Goal: Task Accomplishment & Management: Manage account settings

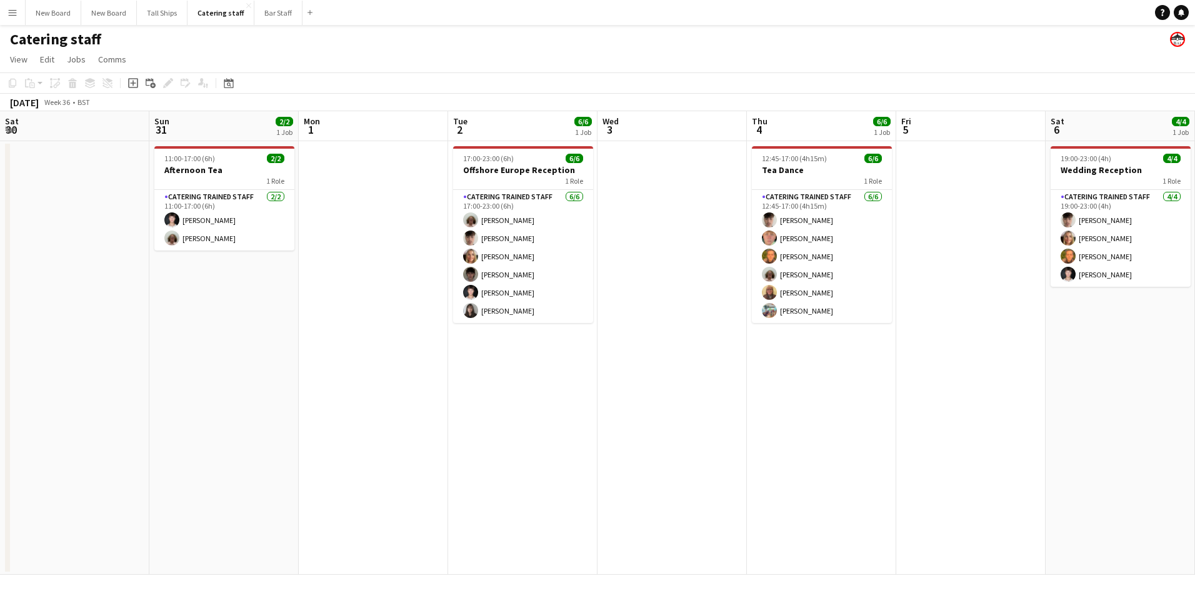
scroll to position [0, 491]
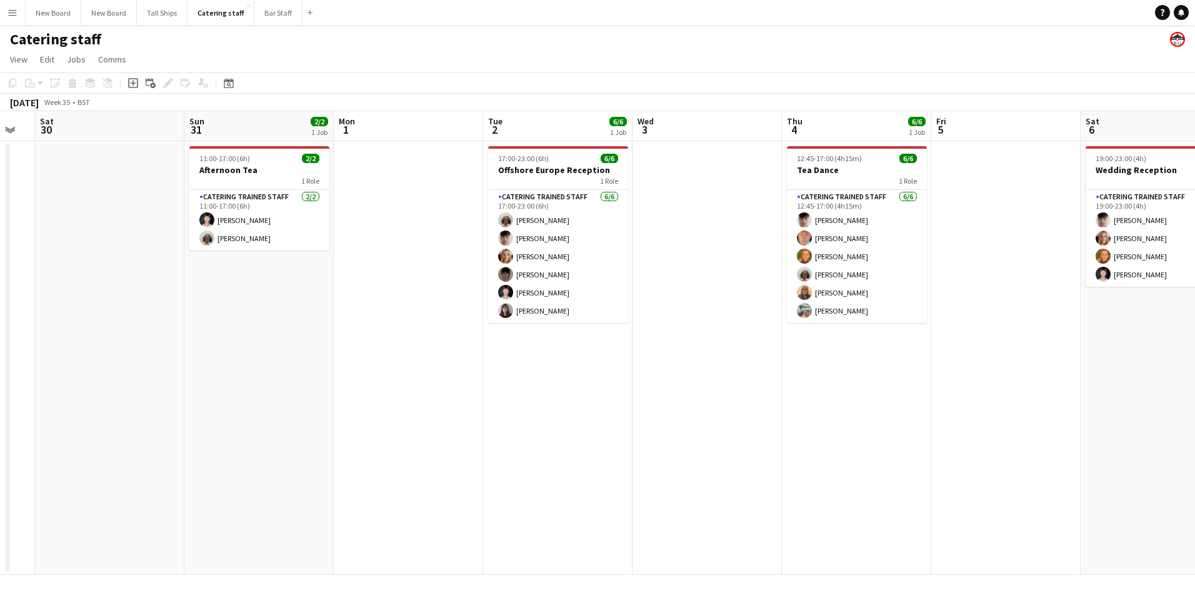
drag, startPoint x: 426, startPoint y: 421, endPoint x: 949, endPoint y: 361, distance: 526.6
click at [952, 361] on app-calendar-viewport "Thu 28 Fri 29 Sat 30 Sun 31 2/2 1 Job Mon 1 Tue 2 6/6 1 Job Wed 3 Thu 4 6/6 1 J…" at bounding box center [597, 343] width 1195 height 464
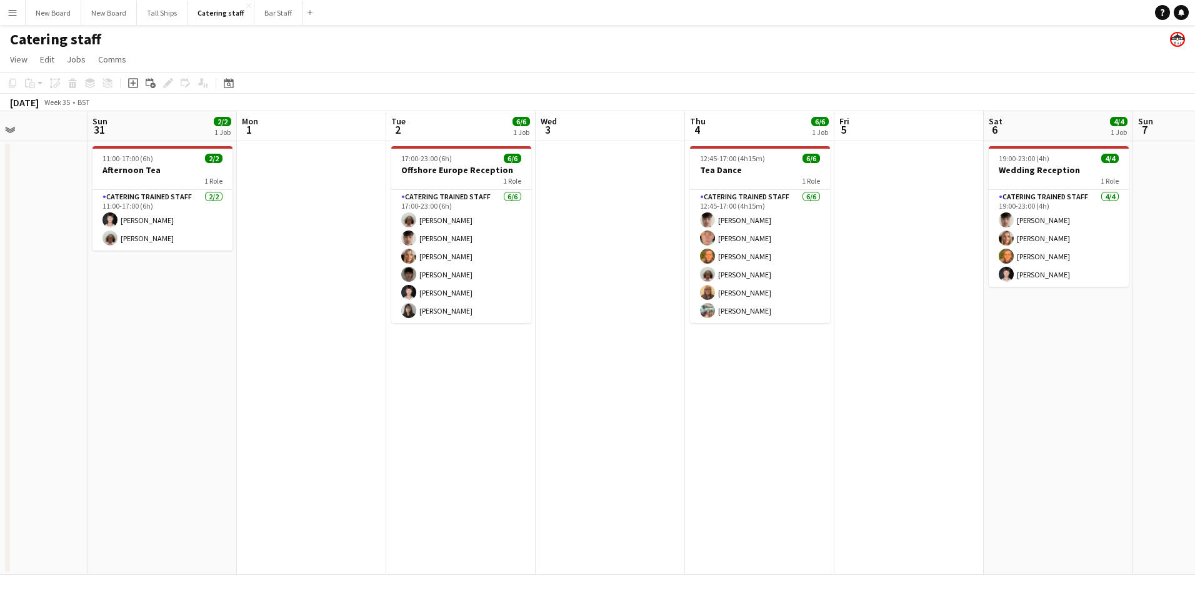
scroll to position [0, 308]
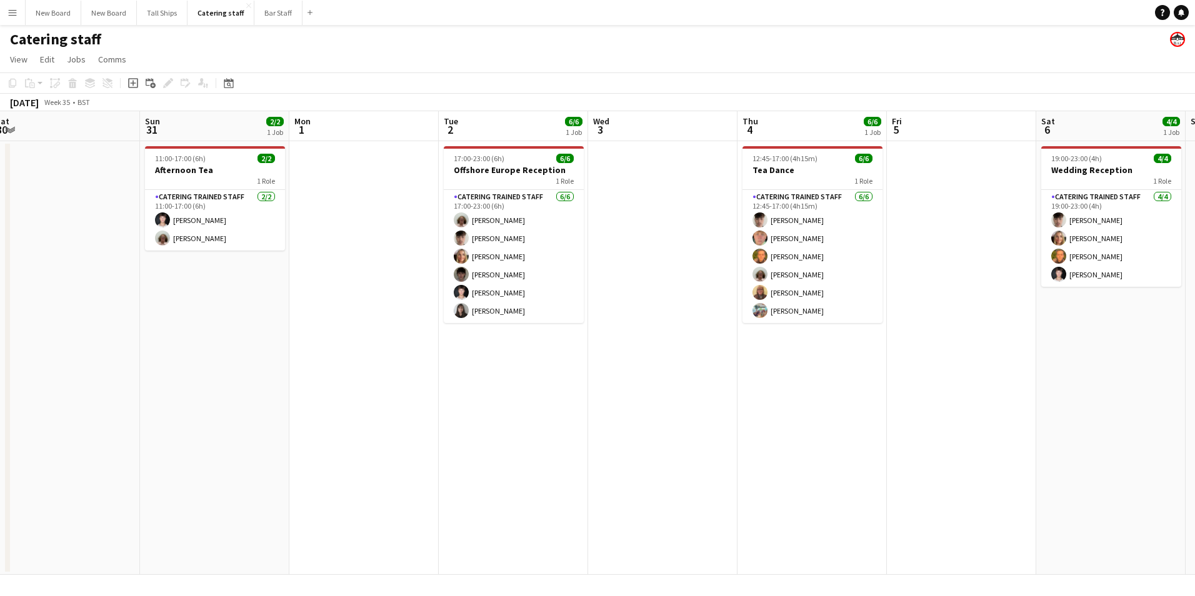
drag, startPoint x: 493, startPoint y: 363, endPoint x: 897, endPoint y: 345, distance: 404.1
click at [897, 345] on app-calendar-viewport "Thu 28 Fri 29 Sat 30 Sun 31 2/2 1 Job Mon 1 Tue 2 6/6 1 Job Wed 3 Thu 4 6/6 1 J…" at bounding box center [597, 343] width 1195 height 464
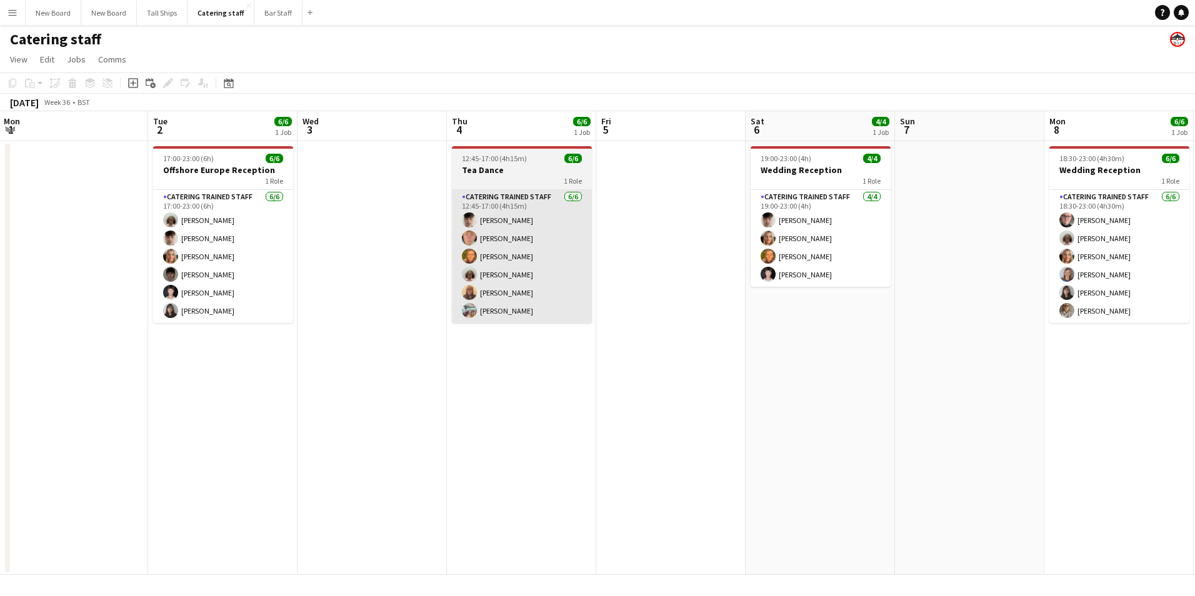
drag, startPoint x: 906, startPoint y: 406, endPoint x: 513, endPoint y: 304, distance: 406.1
click at [172, 276] on app-calendar-viewport "Fri 29 Sat 30 Sun 31 2/2 1 Job Mon 1 Tue 2 6/6 1 Job Wed 3 Thu 4 6/6 1 Job Fri …" at bounding box center [597, 343] width 1195 height 464
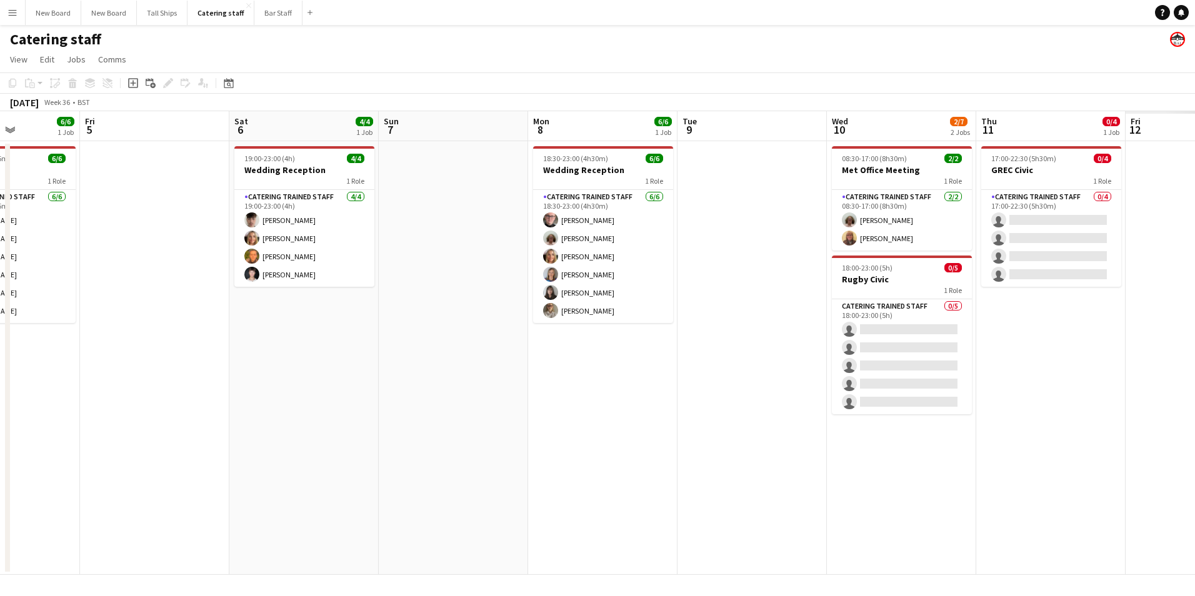
drag, startPoint x: 865, startPoint y: 307, endPoint x: 348, endPoint y: 291, distance: 517.1
click at [342, 299] on app-calendar-viewport "Mon 1 Tue 2 6/6 1 Job Wed 3 Thu 4 6/6 1 Job Fri 5 Sat 6 4/4 1 Job Sun 7 Mon 8 6…" at bounding box center [597, 343] width 1195 height 464
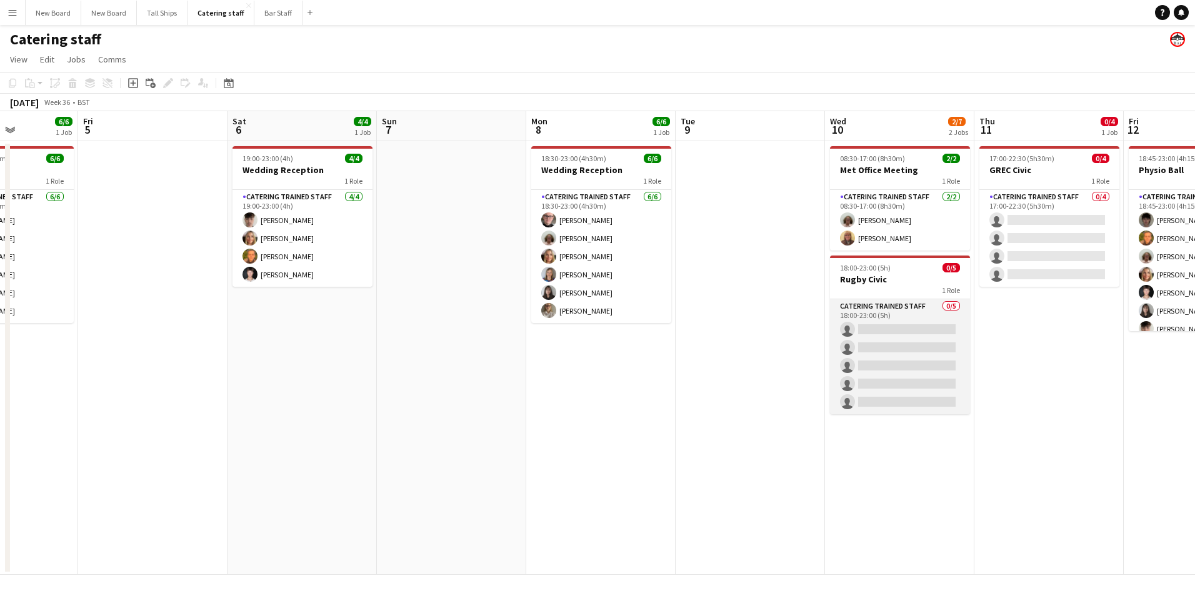
click at [918, 332] on app-card-role "Catering trained staff 0/5 18:00-23:00 (5h) single-neutral-actions single-neutr…" at bounding box center [900, 356] width 140 height 115
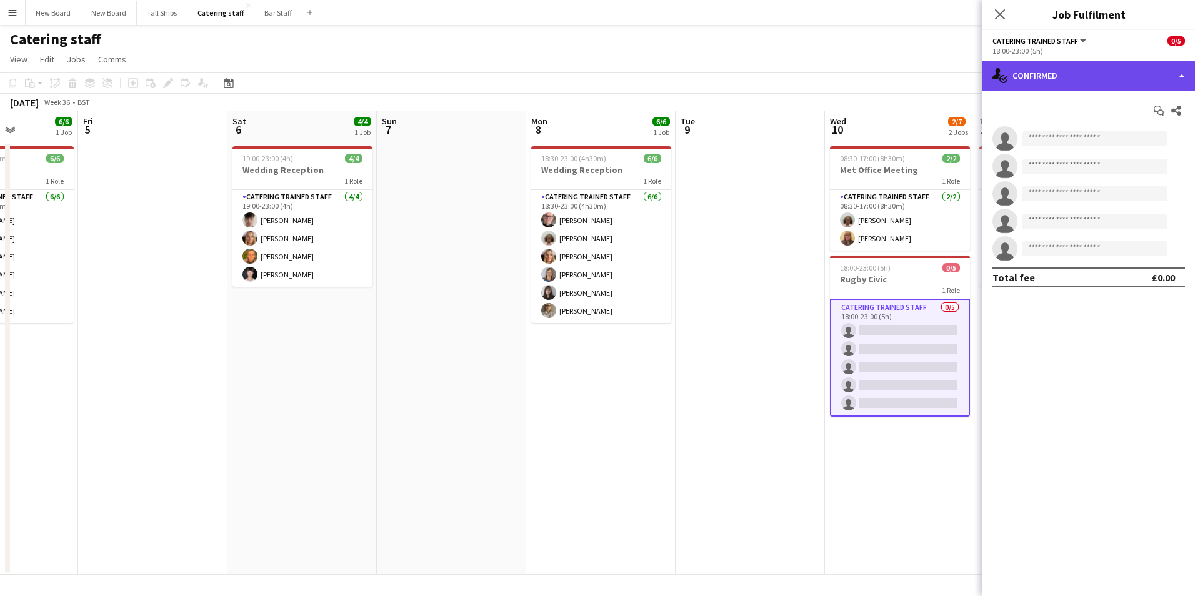
click at [1086, 69] on div "single-neutral-actions-check-2 Confirmed" at bounding box center [1088, 76] width 212 height 30
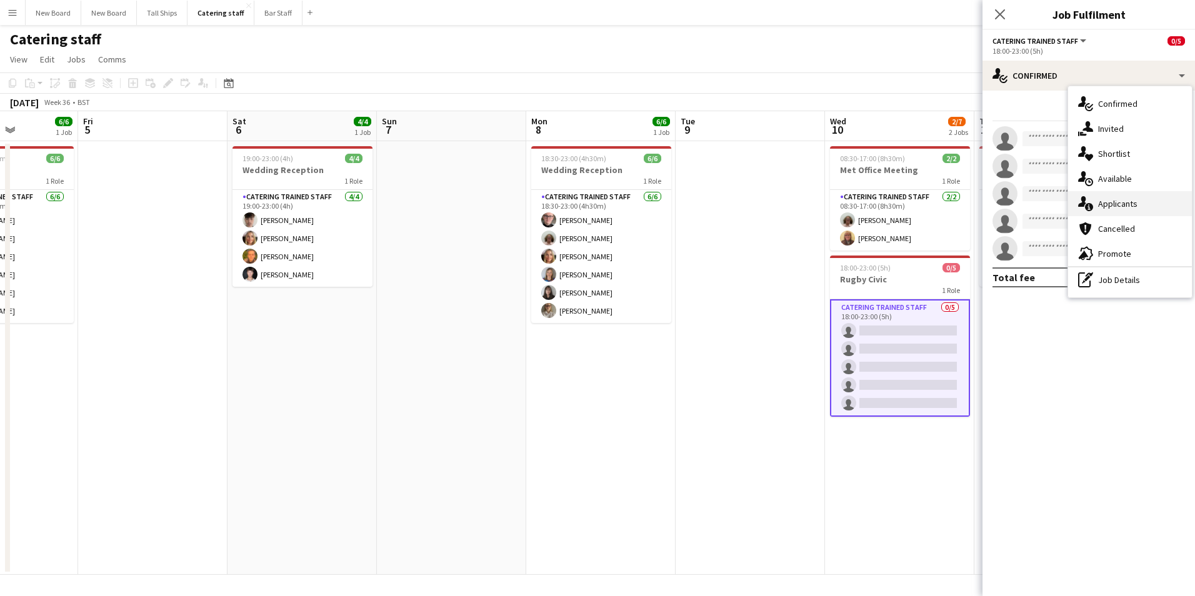
click at [1097, 204] on div "single-neutral-actions-information Applicants" at bounding box center [1130, 203] width 124 height 25
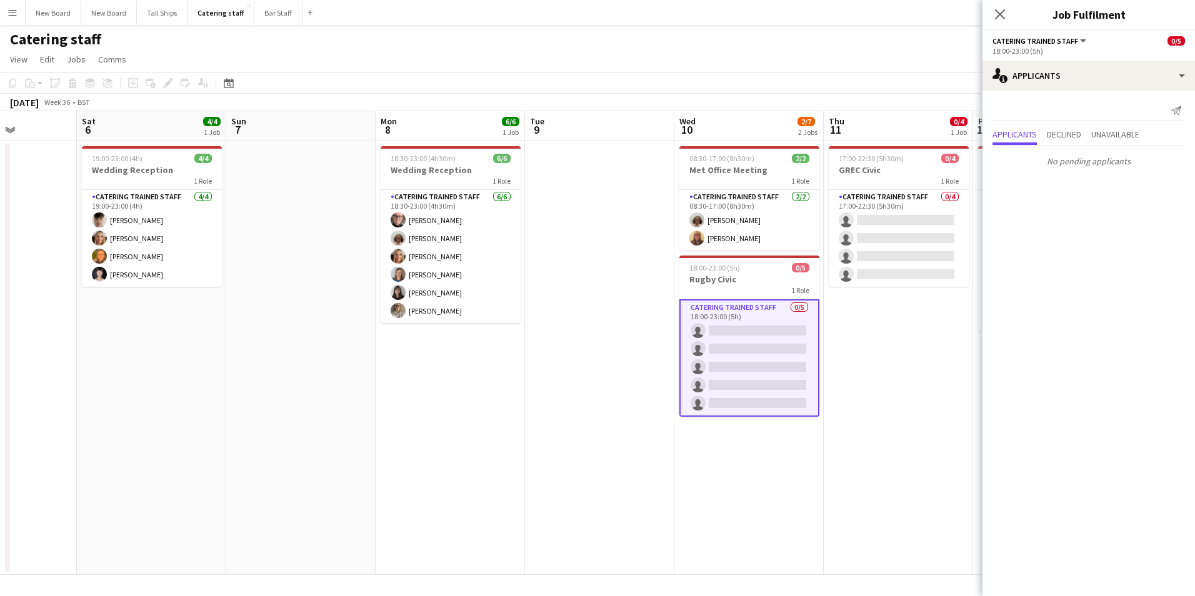
scroll to position [0, 395]
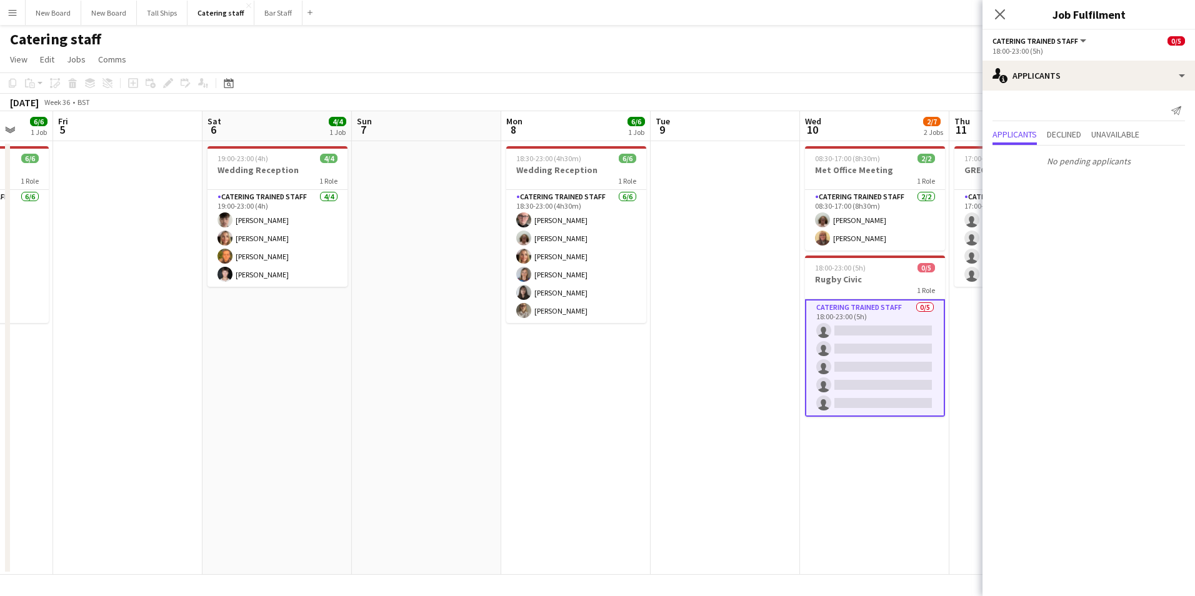
drag, startPoint x: 755, startPoint y: 344, endPoint x: 581, endPoint y: 398, distance: 182.7
click at [581, 398] on app-calendar-viewport "Tue 2 6/6 1 Job Wed 3 Thu 4 6/6 1 Job Fri 5 Sat 6 4/4 1 Job Sun 7 Mon 8 6/6 1 J…" at bounding box center [597, 343] width 1195 height 464
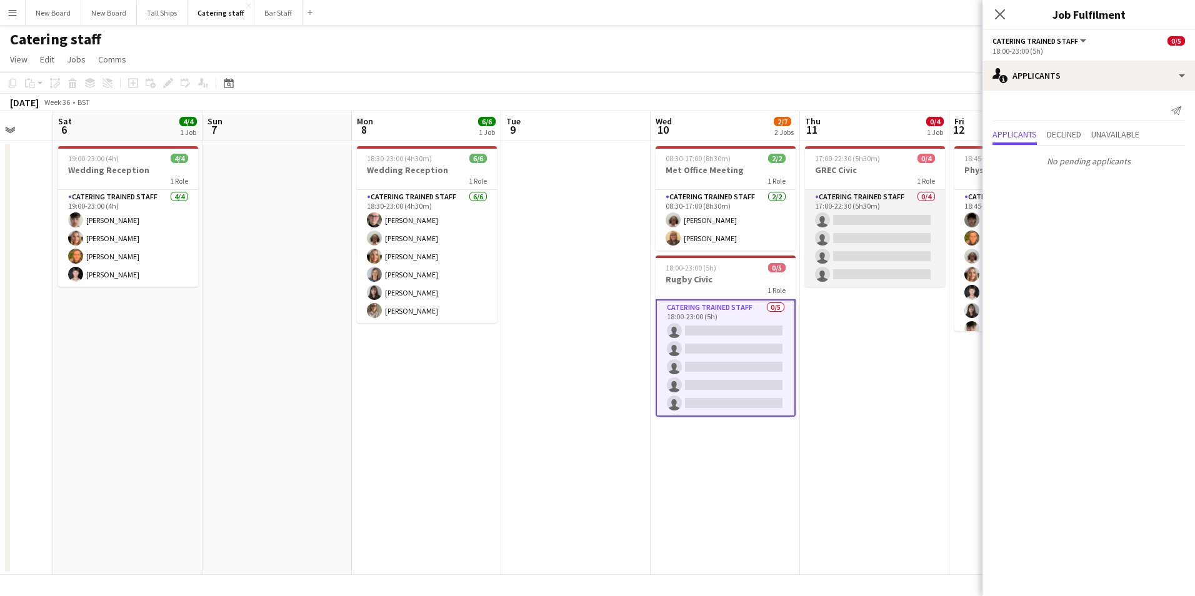
click at [911, 216] on app-card-role "Catering trained staff 0/4 17:00-22:30 (5h30m) single-neutral-actions single-ne…" at bounding box center [875, 238] width 140 height 97
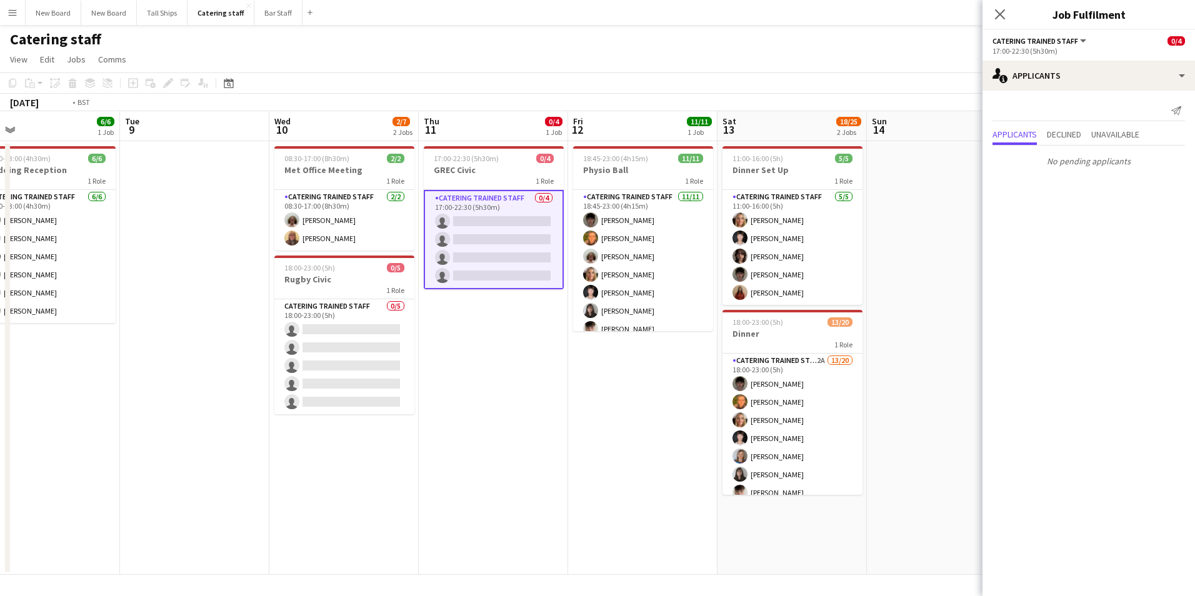
scroll to position [0, 449]
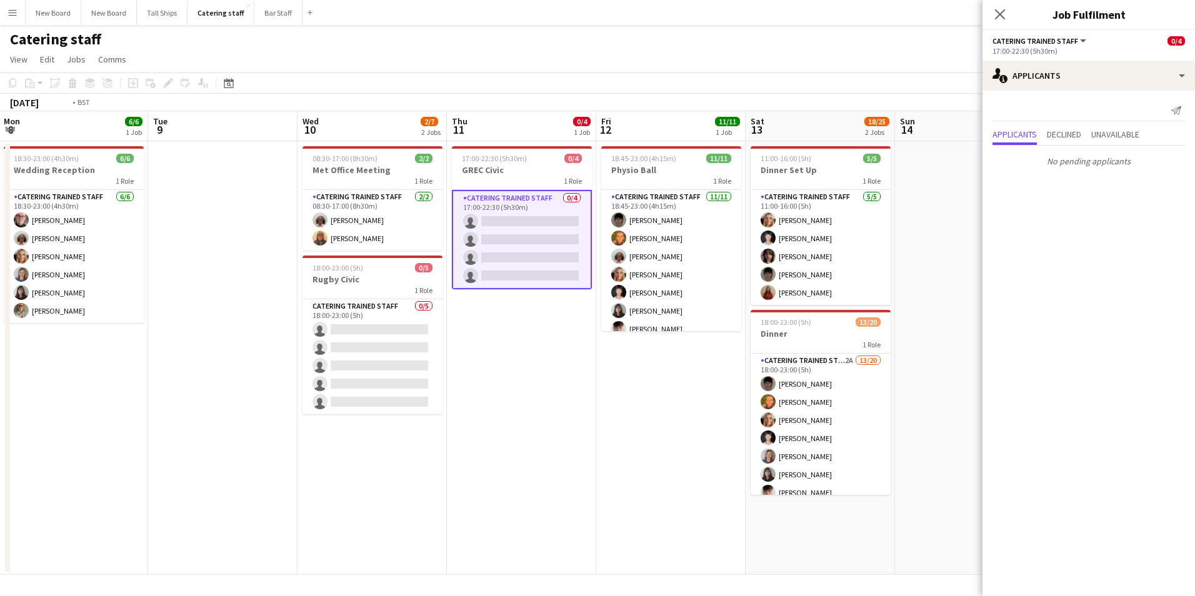
drag, startPoint x: 859, startPoint y: 453, endPoint x: 511, endPoint y: 371, distance: 357.2
click at [506, 406] on app-calendar-viewport "Fri 5 Sat 6 4/4 1 Job Sun 7 Mon 8 6/6 1 Job Tue 9 Wed 10 2/7 2 Jobs Thu 11 0/4 …" at bounding box center [597, 343] width 1195 height 464
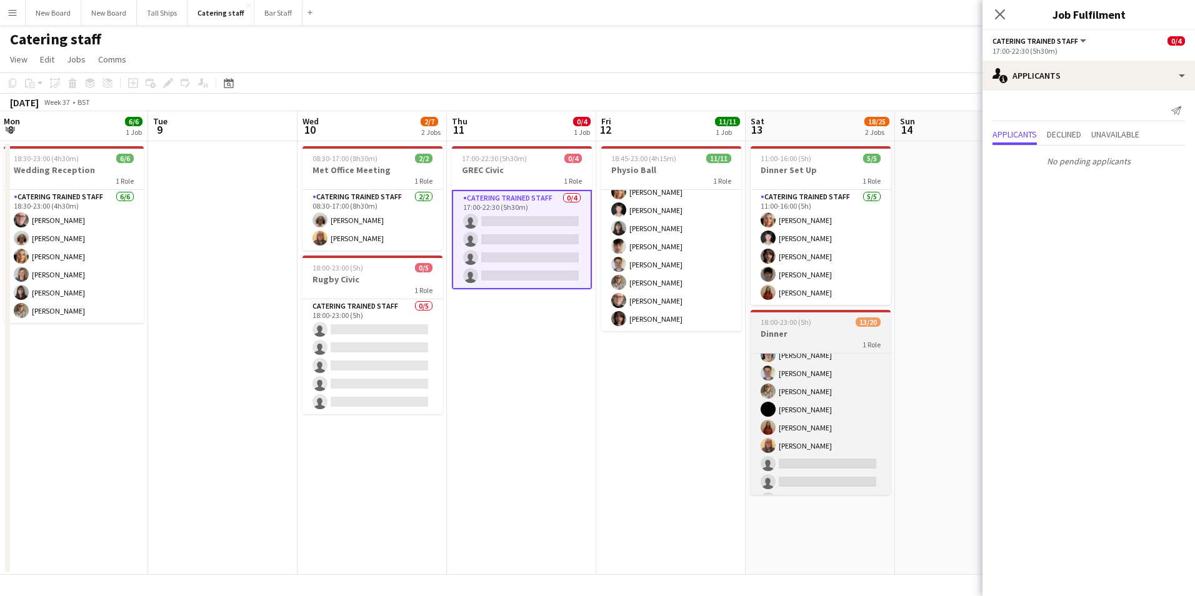
scroll to position [243, 0]
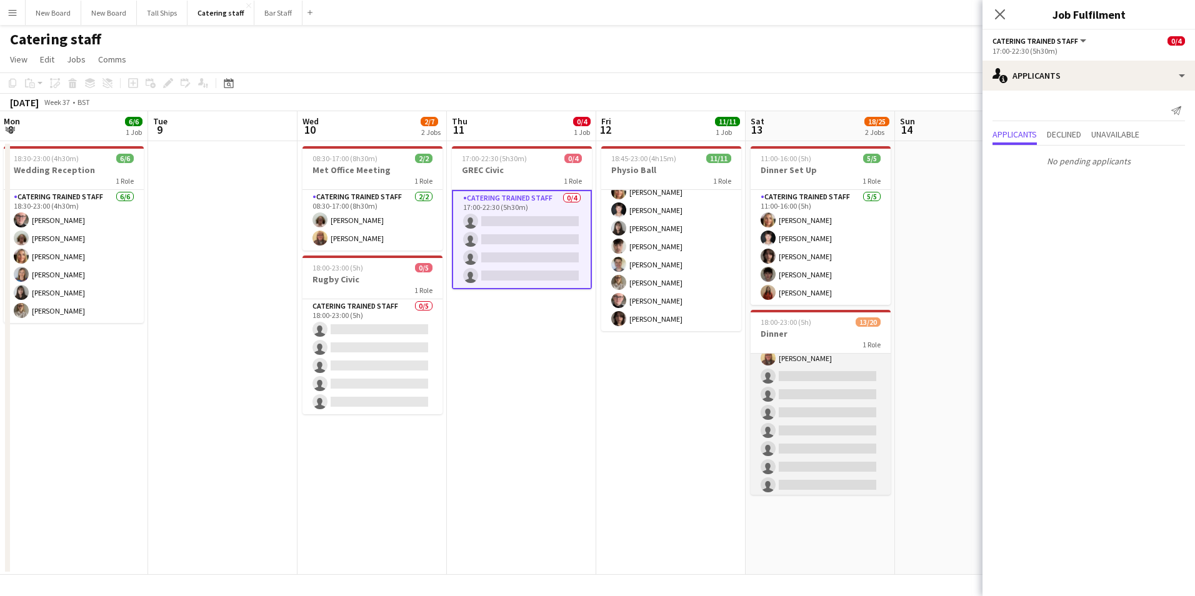
click at [857, 428] on app-card-role "Catering trained staff 2A 13/20 18:00-23:00 (5h) [PERSON_NAME] [PERSON_NAME] Ch…" at bounding box center [821, 304] width 140 height 387
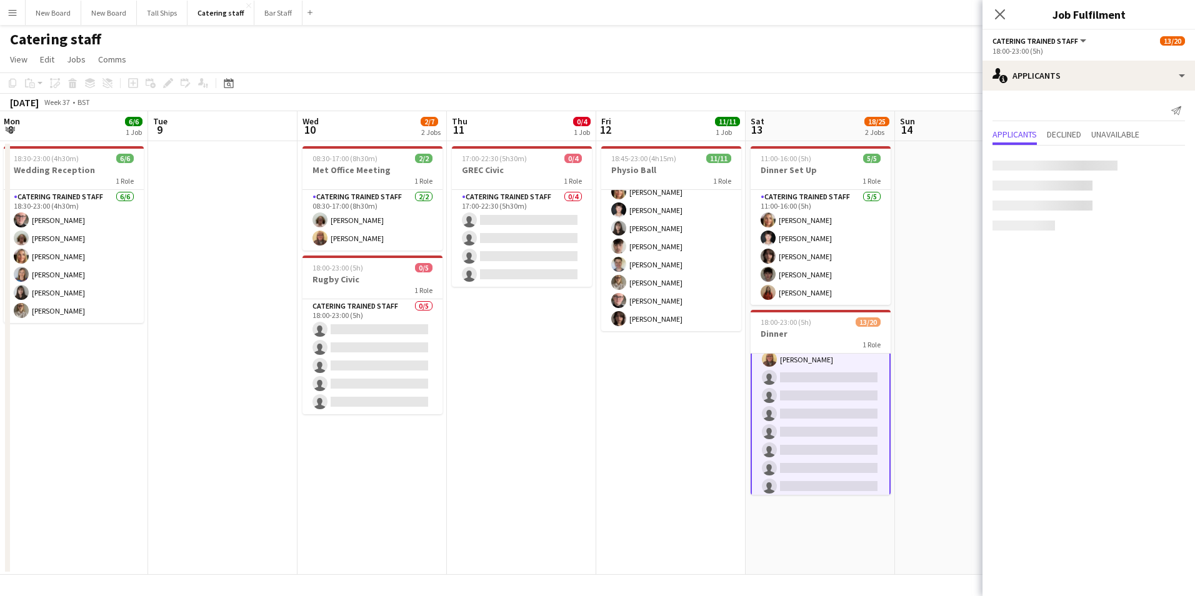
scroll to position [244, 0]
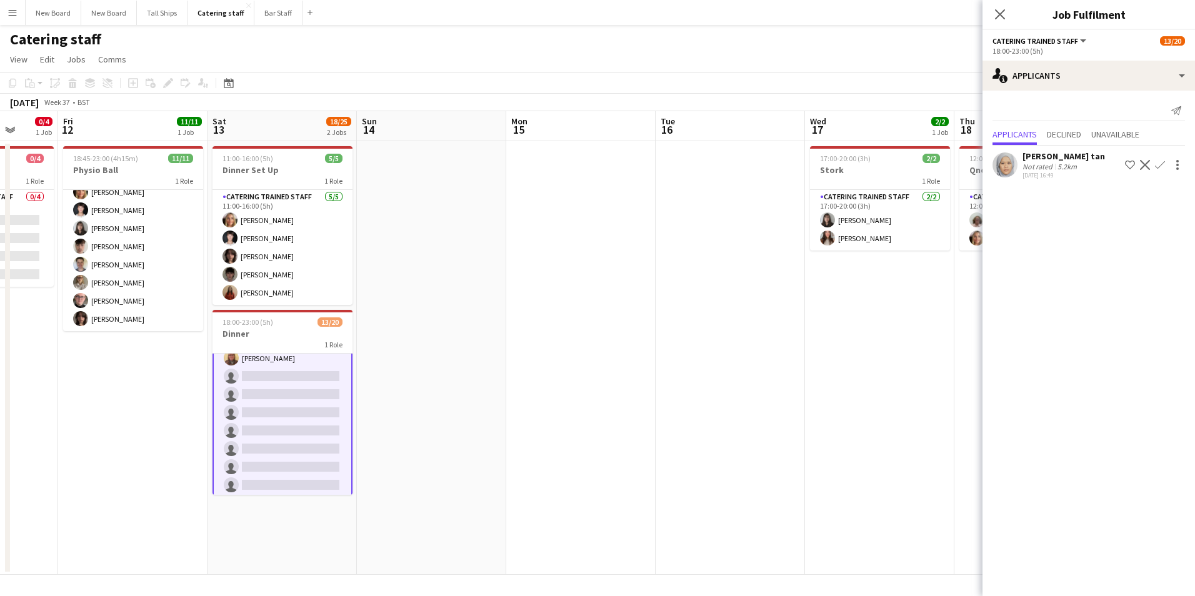
drag, startPoint x: 896, startPoint y: 364, endPoint x: 357, endPoint y: 251, distance: 549.9
click at [357, 251] on app-calendar-viewport "Tue 9 Wed 10 2/7 2 Jobs Thu 11 0/4 1 Job Fri 12 11/11 1 Job Sat 13 18/25 2 Jobs…" at bounding box center [597, 343] width 1195 height 464
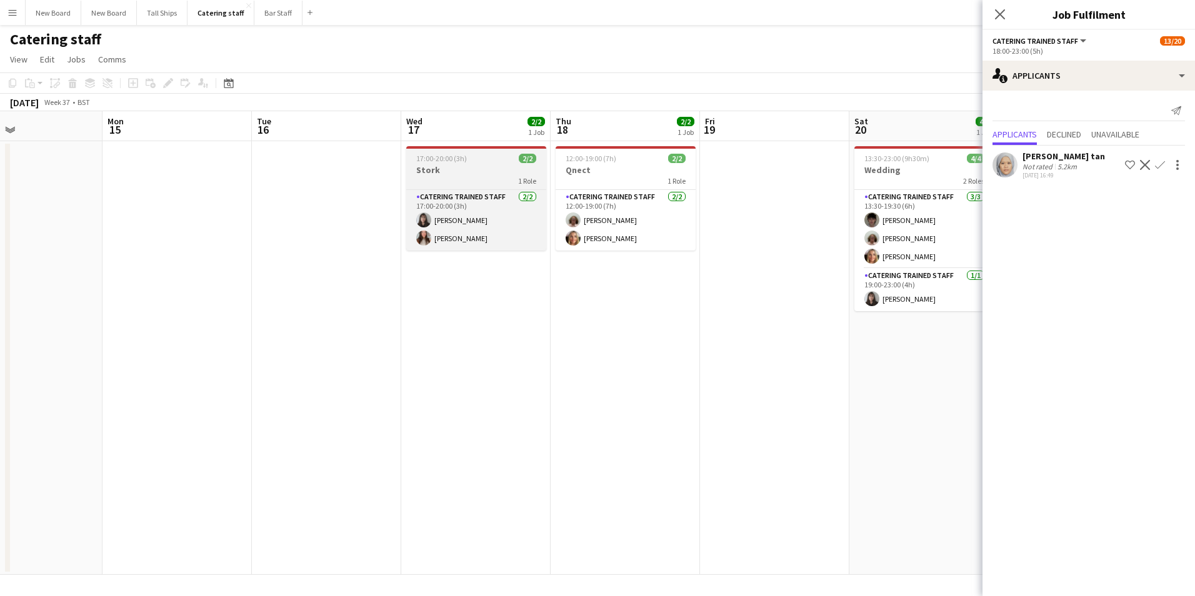
drag, startPoint x: 874, startPoint y: 334, endPoint x: 479, endPoint y: 186, distance: 422.1
click at [472, 196] on app-calendar-viewport "Thu 11 0/4 1 Job Fri 12 11/11 1 Job Sat 13 18/25 2 Jobs Sun 14 Mon 15 Tue 16 We…" at bounding box center [597, 343] width 1195 height 464
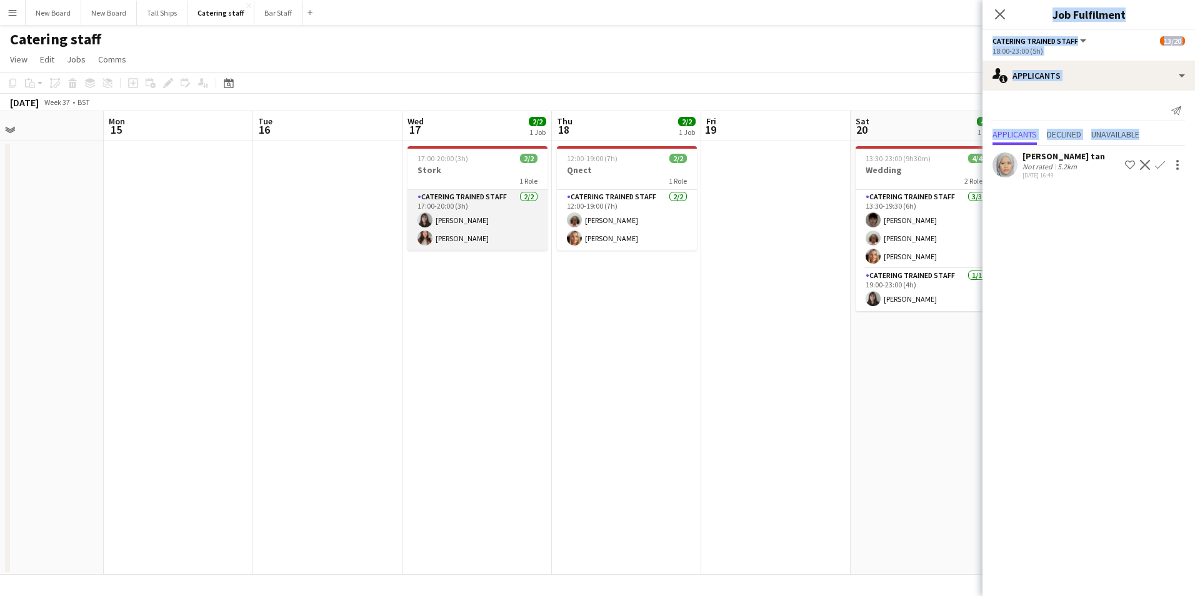
drag, startPoint x: 948, startPoint y: 299, endPoint x: 510, endPoint y: 237, distance: 442.4
click at [510, 238] on body "Menu Boards Boards Boards All jobs Status Workforce Workforce My Workforce Recr…" at bounding box center [597, 298] width 1195 height 596
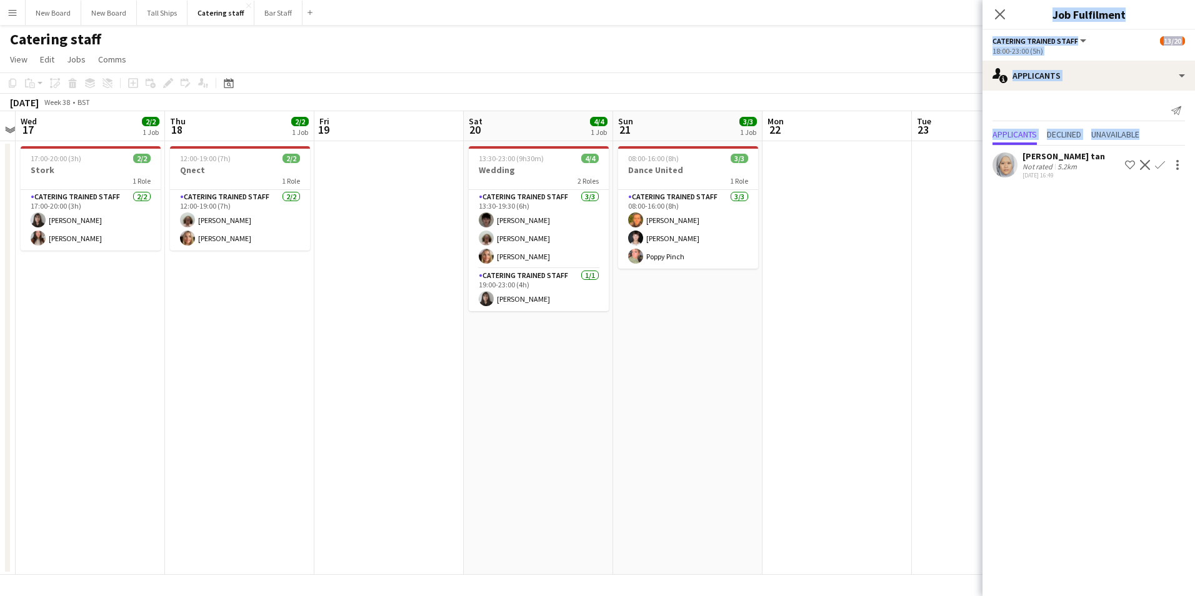
drag, startPoint x: 977, startPoint y: 444, endPoint x: 297, endPoint y: 301, distance: 694.9
click at [296, 303] on app-calendar-viewport "Sun 14 Mon 15 Tue 16 Wed 17 2/2 1 Job Thu 18 2/2 1 Job Fri 19 Sat 20 4/4 1 Job …" at bounding box center [597, 343] width 1195 height 464
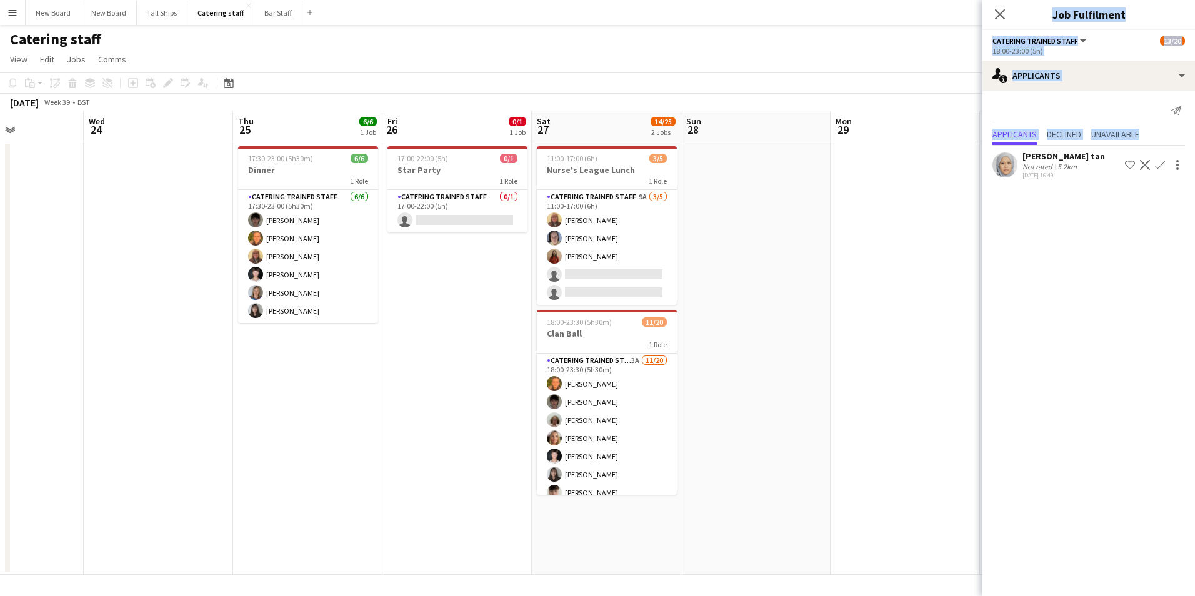
drag, startPoint x: 906, startPoint y: 276, endPoint x: 227, endPoint y: 199, distance: 683.8
click at [225, 202] on app-calendar-viewport "Sun 21 3/3 1 Job Mon 22 Tue 23 Wed 24 Thu 25 6/6 1 Job Fri 26 0/1 1 Job Sat 27 …" at bounding box center [597, 343] width 1195 height 464
click at [514, 216] on app-card-role "Catering trained staff 0/1 17:00-22:00 (5h) single-neutral-actions" at bounding box center [459, 211] width 140 height 42
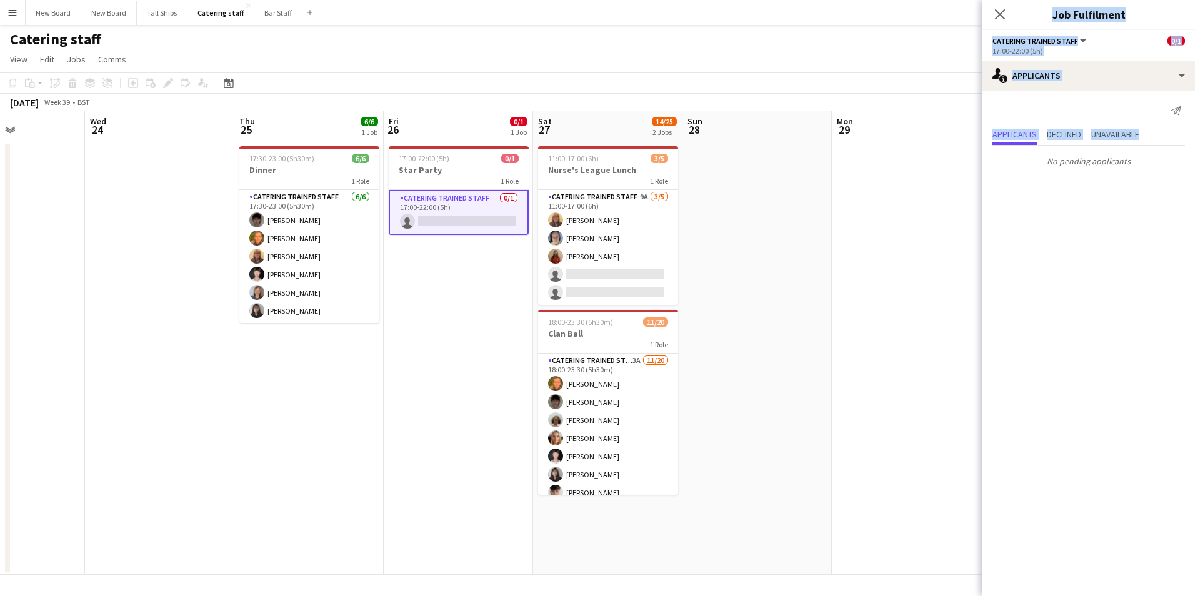
click at [824, 274] on app-date-cell at bounding box center [756, 358] width 149 height 434
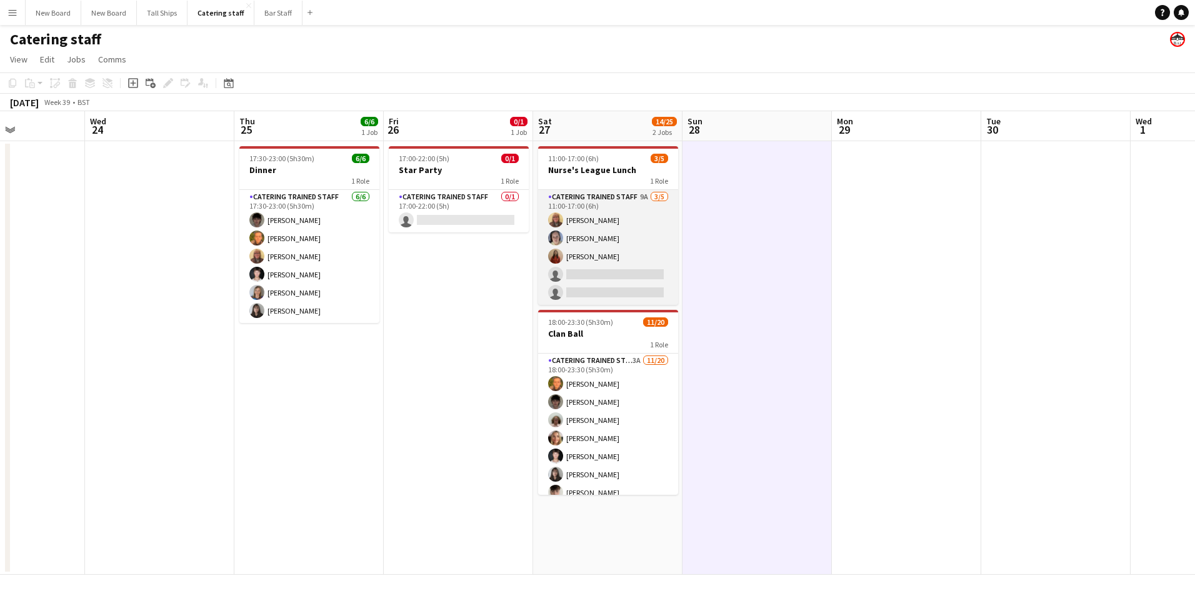
click at [594, 276] on app-card-role "Catering trained staff 9A [DATE] 11:00-17:00 (6h) [PERSON_NAME] [PERSON_NAME] […" at bounding box center [608, 247] width 140 height 115
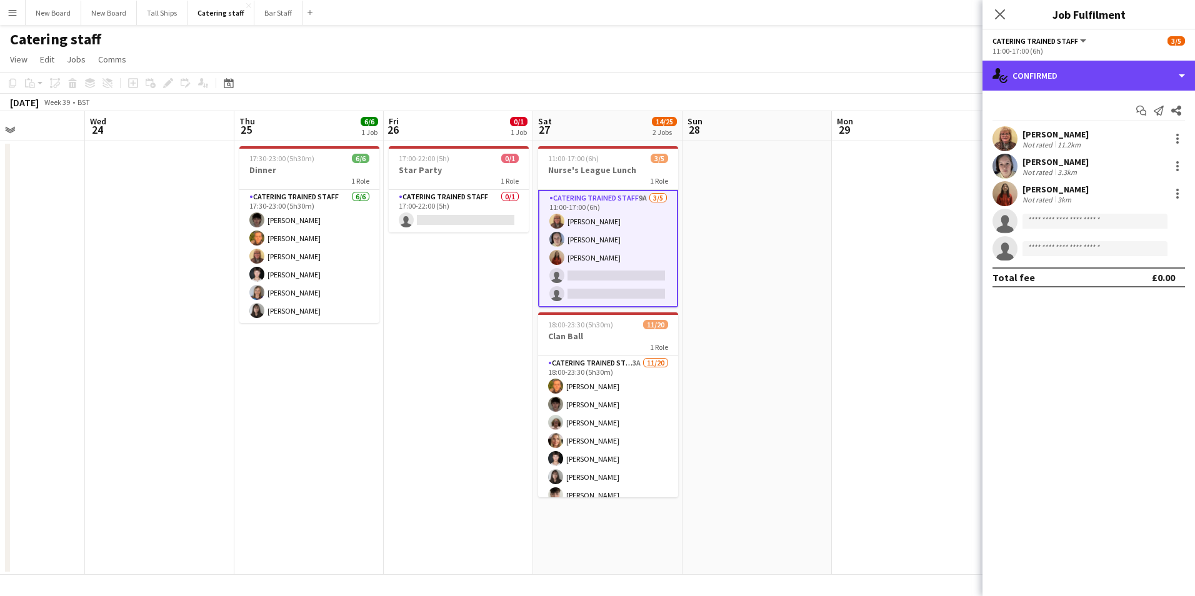
click at [1120, 81] on div "single-neutral-actions-check-2 Confirmed" at bounding box center [1088, 76] width 212 height 30
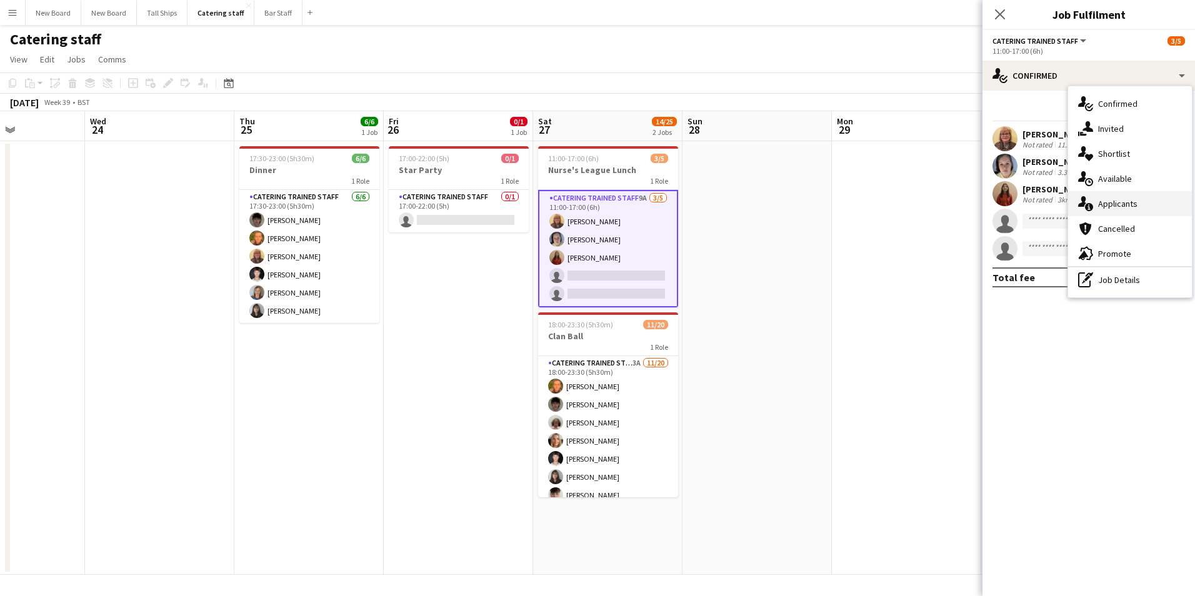
click at [1117, 206] on div "single-neutral-actions-information Applicants" at bounding box center [1130, 203] width 124 height 25
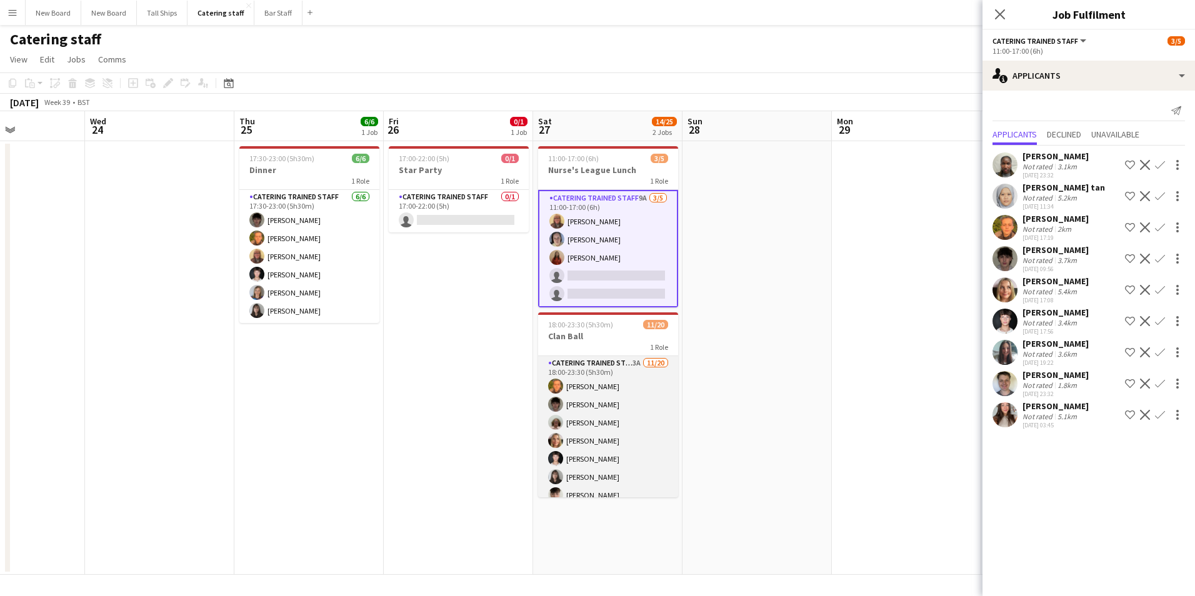
click at [653, 441] on app-card-role "Catering trained staff 3A [DATE] 18:00-23:30 (5h30m) [PERSON_NAME] [PERSON_NAME…" at bounding box center [608, 549] width 140 height 387
